Goal: Information Seeking & Learning: Learn about a topic

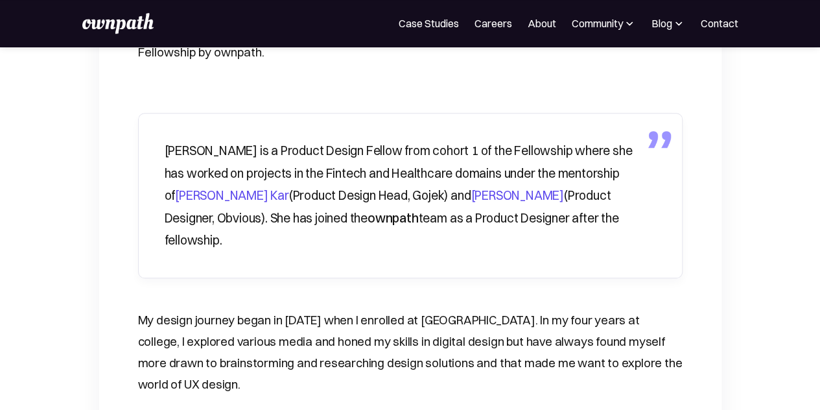
scroll to position [648, 0]
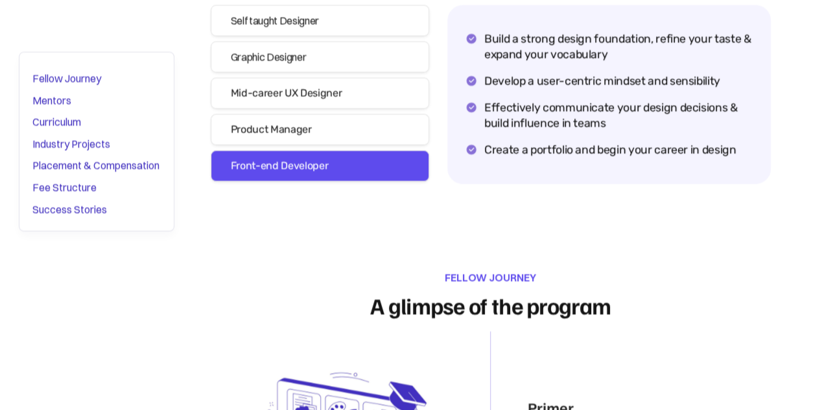
scroll to position [1750, 0]
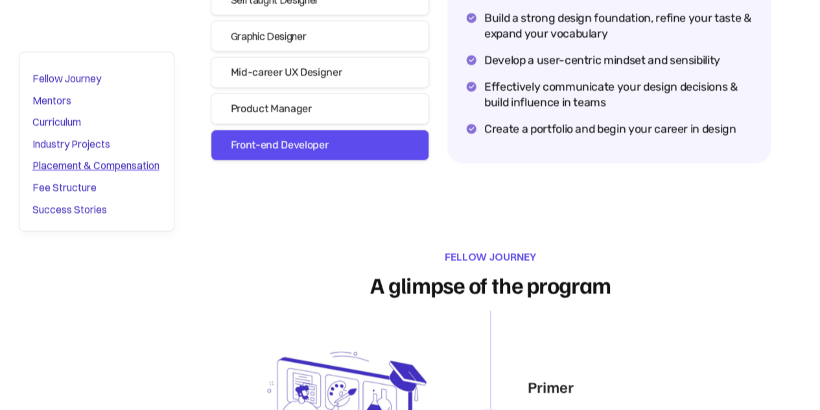
click at [51, 165] on div "Placement & Compensation" at bounding box center [95, 165] width 127 height 17
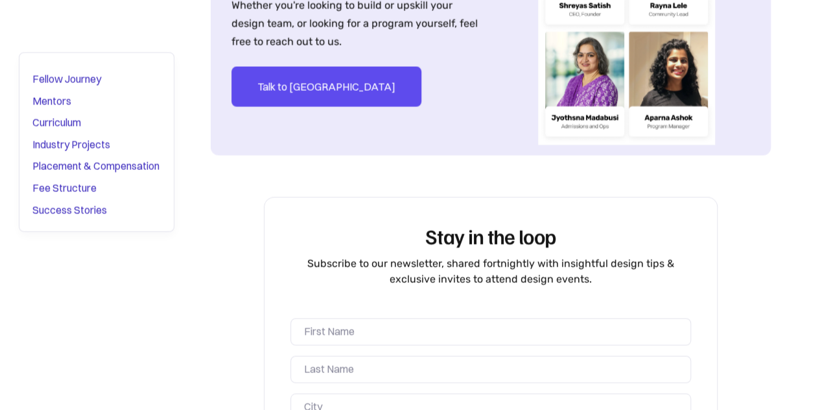
scroll to position [8363, 0]
